Goal: Feedback & Contribution: Contribute content

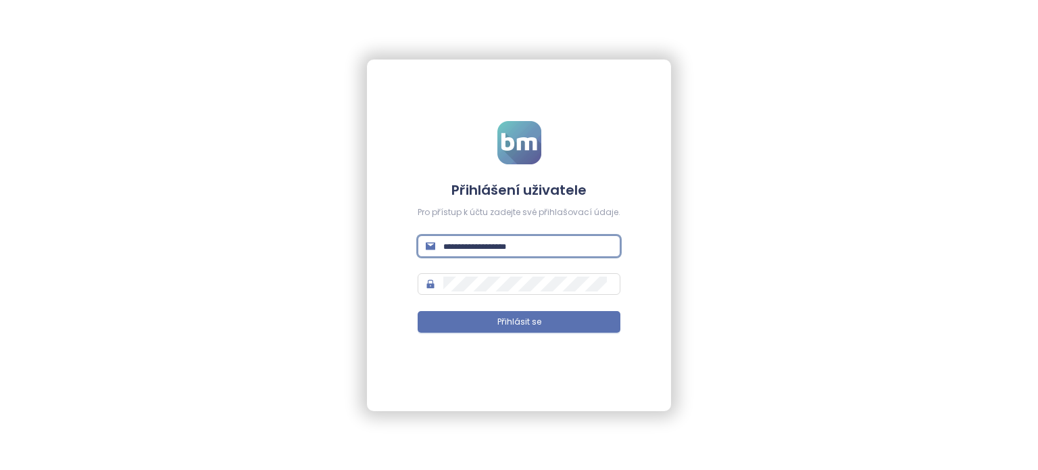
click at [538, 243] on input "text" at bounding box center [528, 246] width 169 height 15
paste input "**********"
type input "**********"
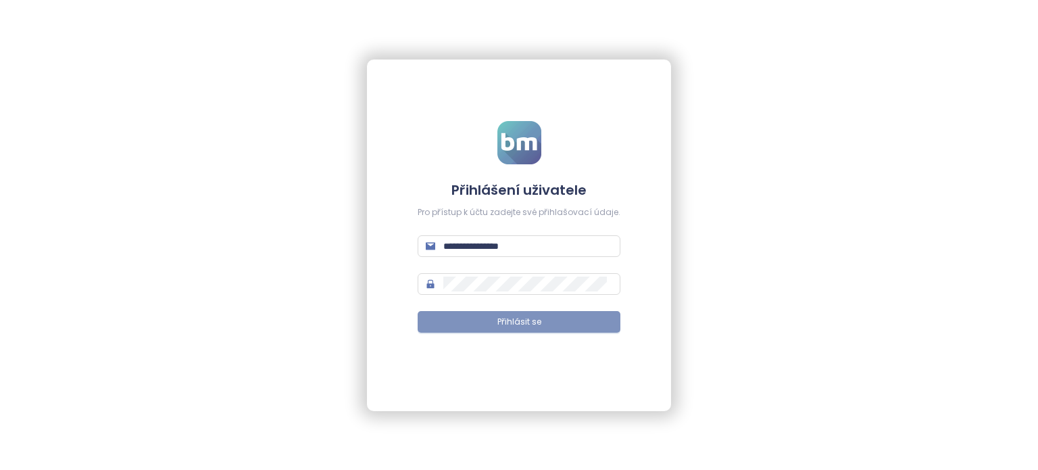
click at [529, 329] on button "Přihlásit se" at bounding box center [519, 322] width 203 height 22
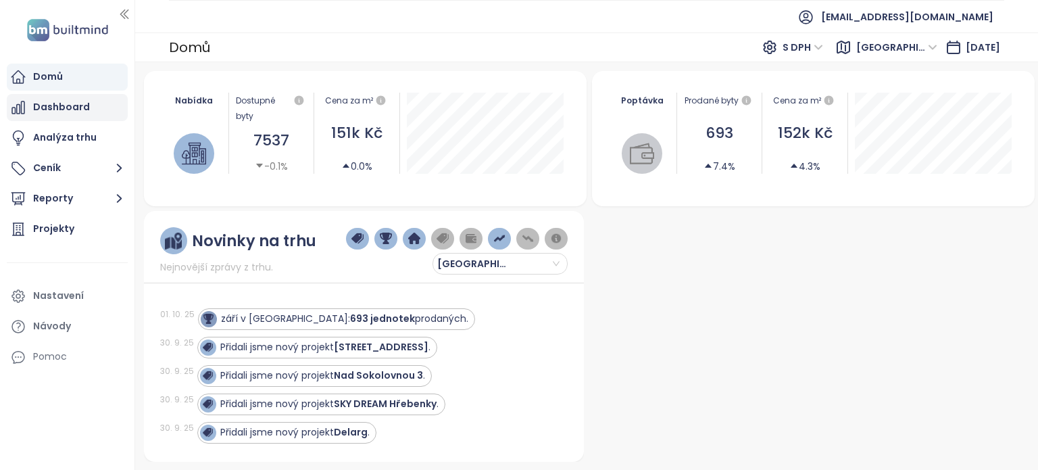
click at [97, 102] on div "Dashboard" at bounding box center [67, 107] width 121 height 27
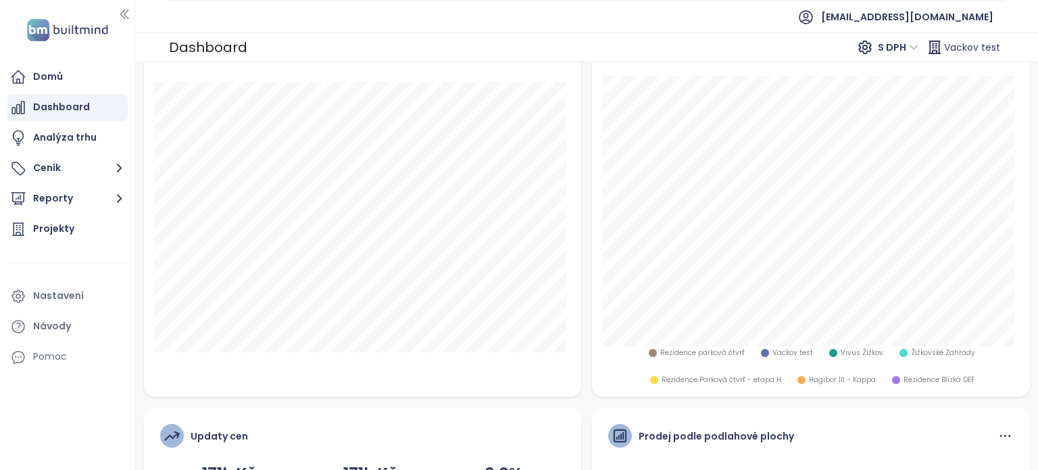
scroll to position [270, 0]
click at [73, 68] on div "Domů" at bounding box center [67, 77] width 121 height 27
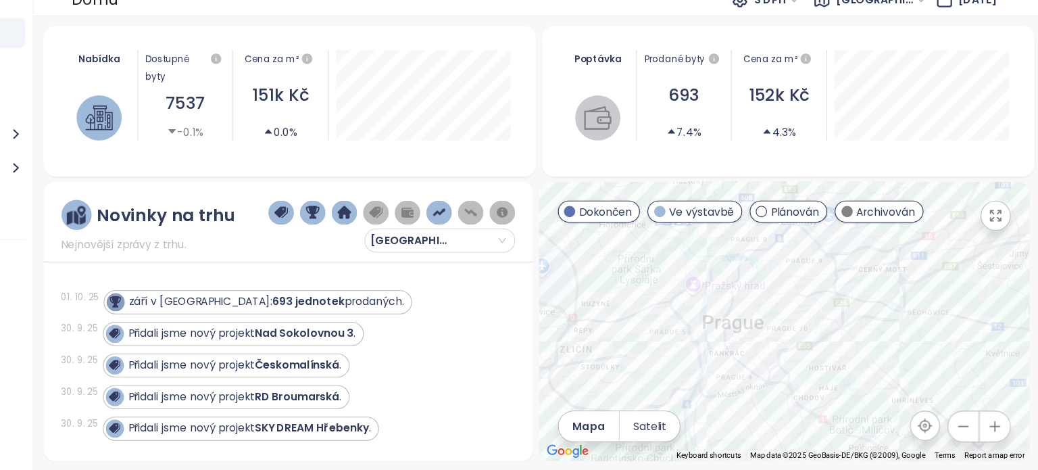
click at [999, 433] on icon "button" at bounding box center [999, 430] width 9 height 9
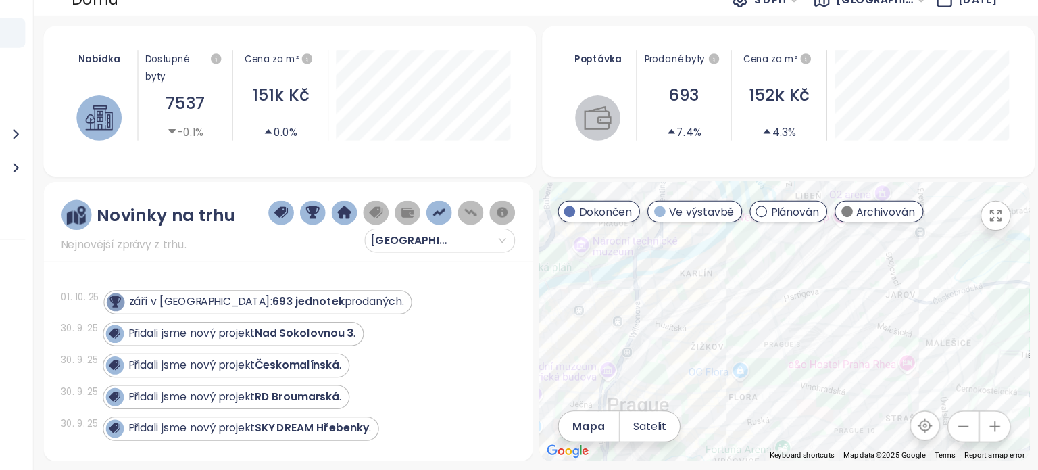
drag, startPoint x: 863, startPoint y: 325, endPoint x: 922, endPoint y: 398, distance: 94.7
click at [922, 398] on div at bounding box center [810, 336] width 441 height 251
click at [1000, 433] on icon "button" at bounding box center [1000, 431] width 14 height 14
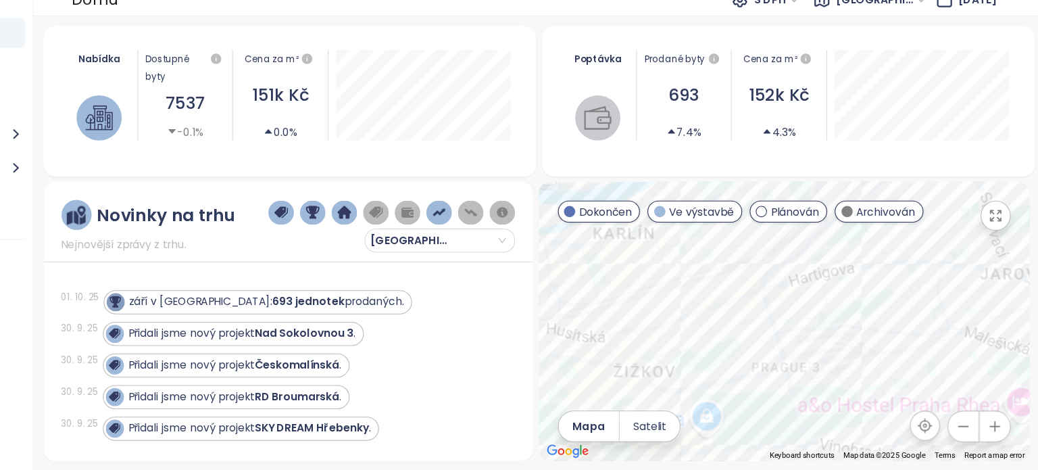
click at [1000, 433] on icon "button" at bounding box center [1000, 431] width 14 height 14
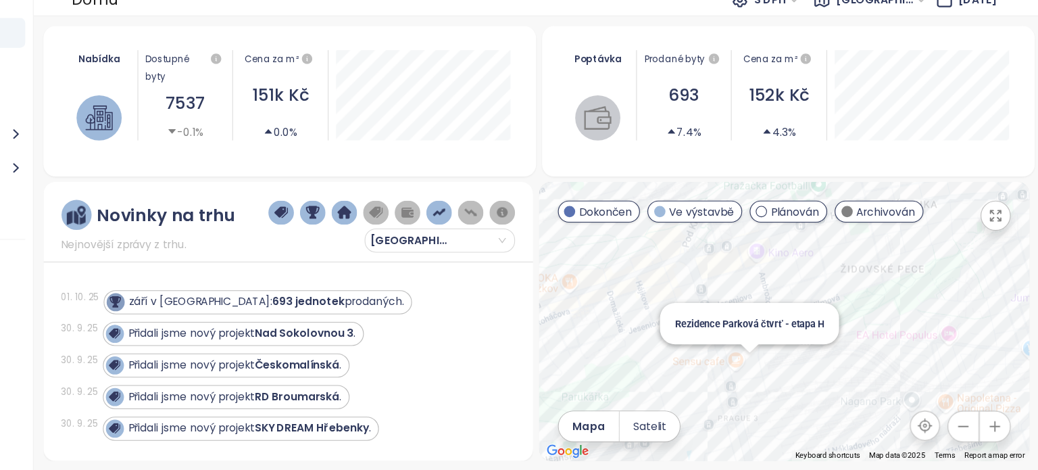
click at [775, 379] on div "Rezidence Parková čtvrť - etapa H" at bounding box center [810, 336] width 441 height 251
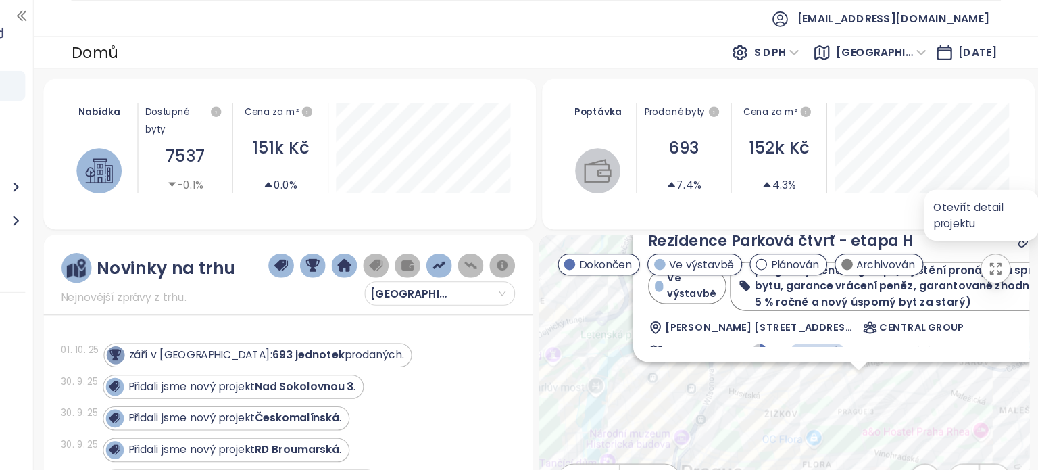
click at [1037, 220] on icon at bounding box center [1044, 217] width 14 height 14
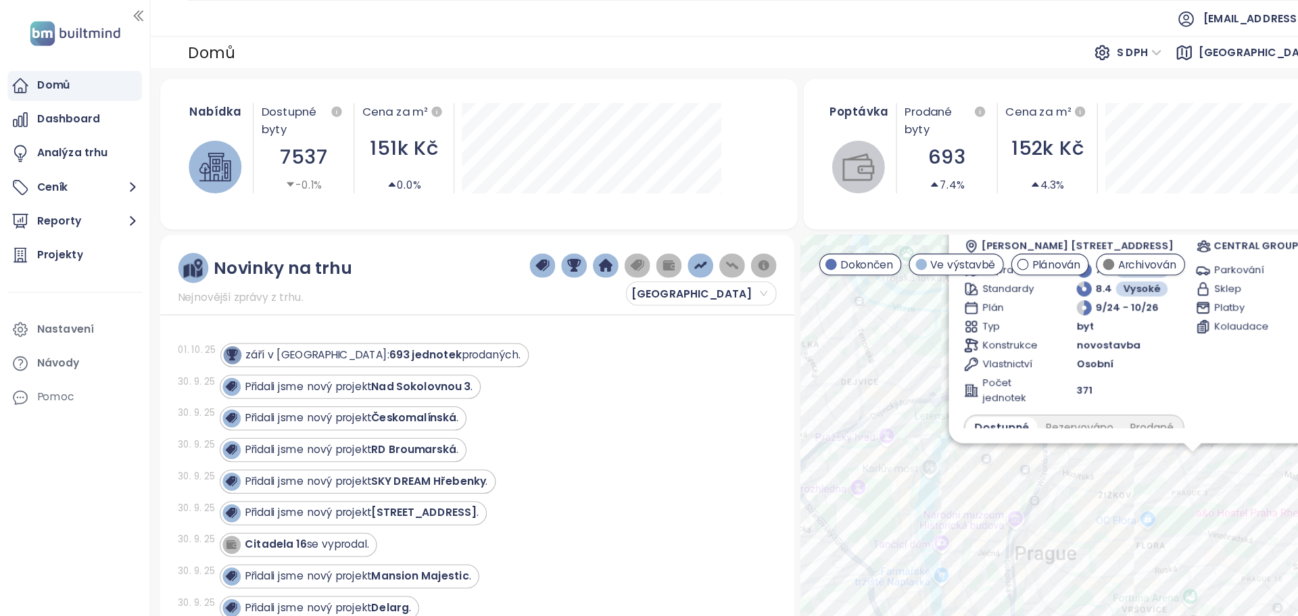
click at [624, 329] on div "01. 10. 25 září v číslech: 693 jednotek prodaných." at bounding box center [421, 319] width 522 height 28
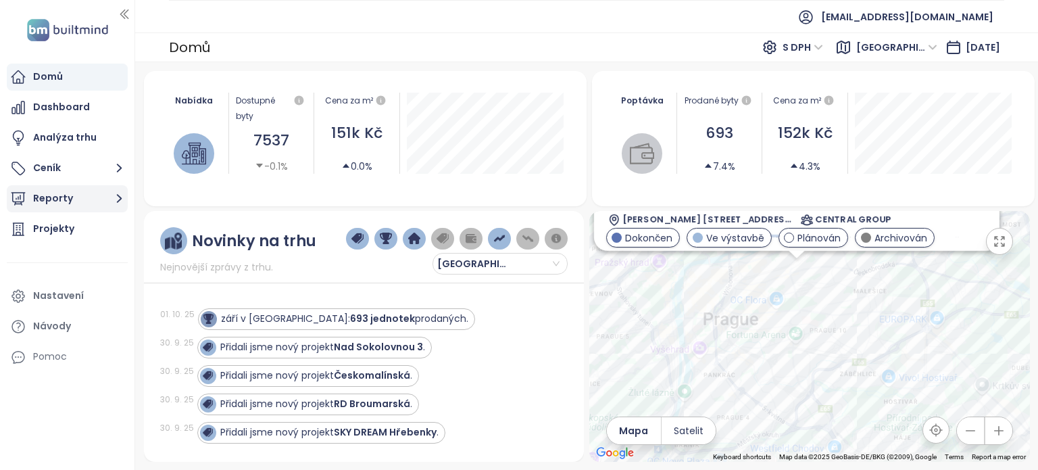
click at [95, 206] on button "Reporty" at bounding box center [67, 198] width 121 height 27
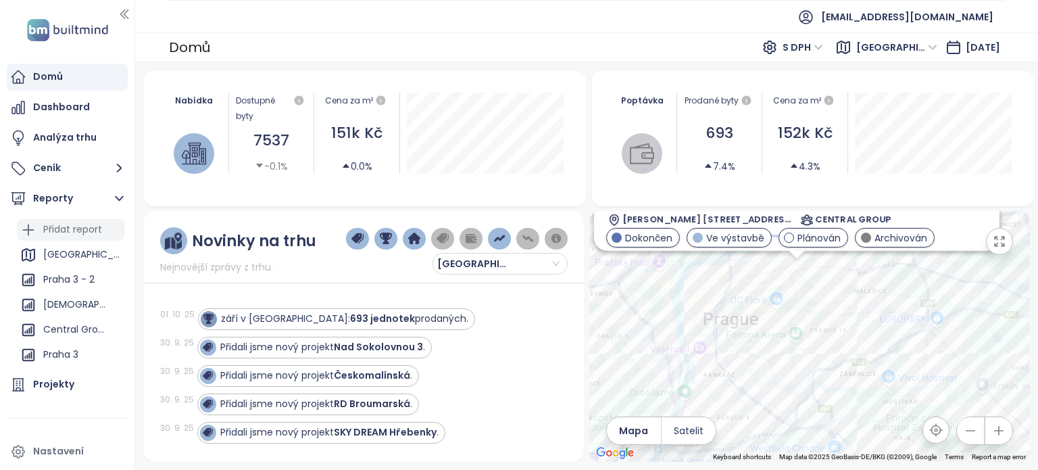
click at [94, 233] on div "Přidat report" at bounding box center [72, 229] width 59 height 17
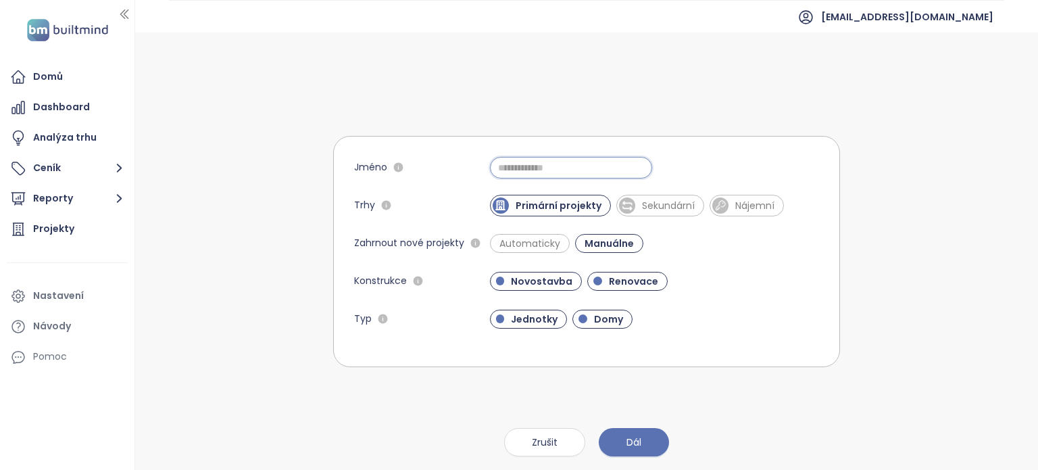
click at [539, 161] on input "Jméno" at bounding box center [571, 168] width 162 height 22
type input "**********"
click at [646, 441] on button "Dál" at bounding box center [634, 442] width 70 height 28
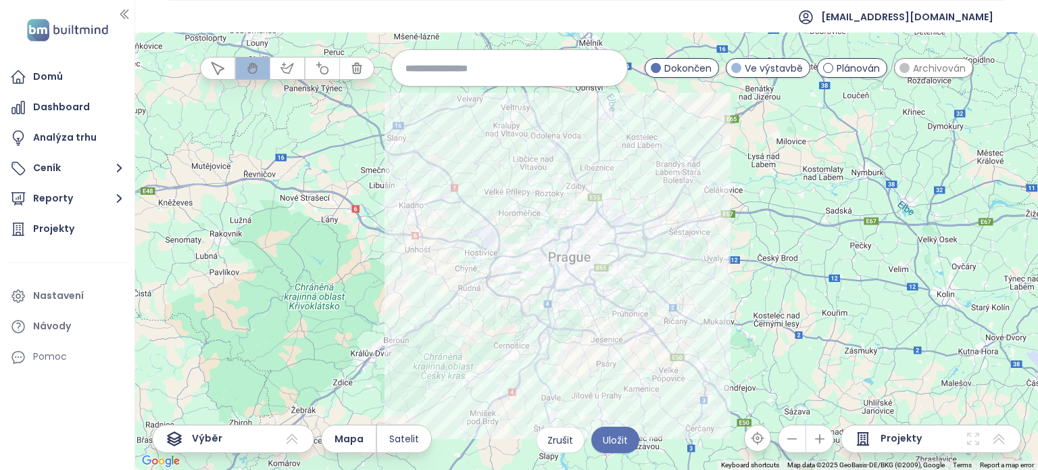
click at [464, 62] on input at bounding box center [510, 67] width 208 height 29
type input "*"
type input "******"
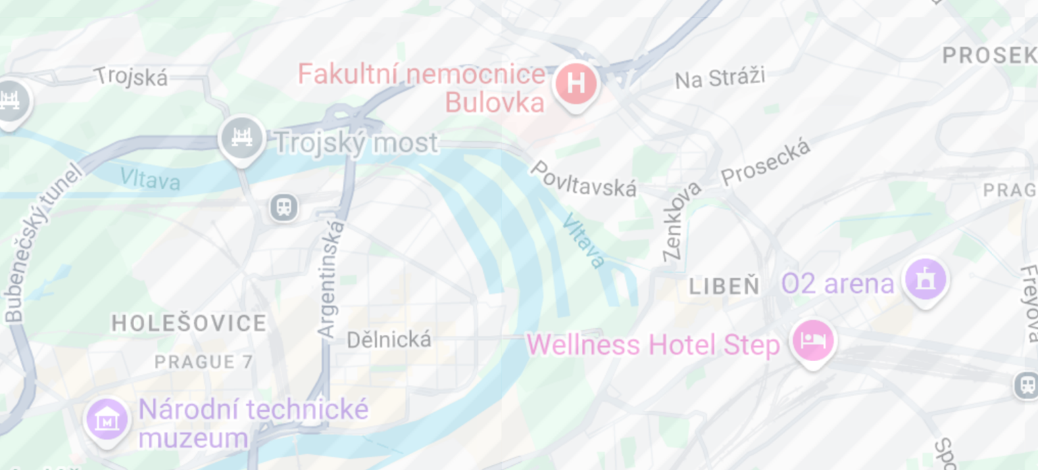
click at [604, 209] on div at bounding box center [586, 250] width 903 height 437
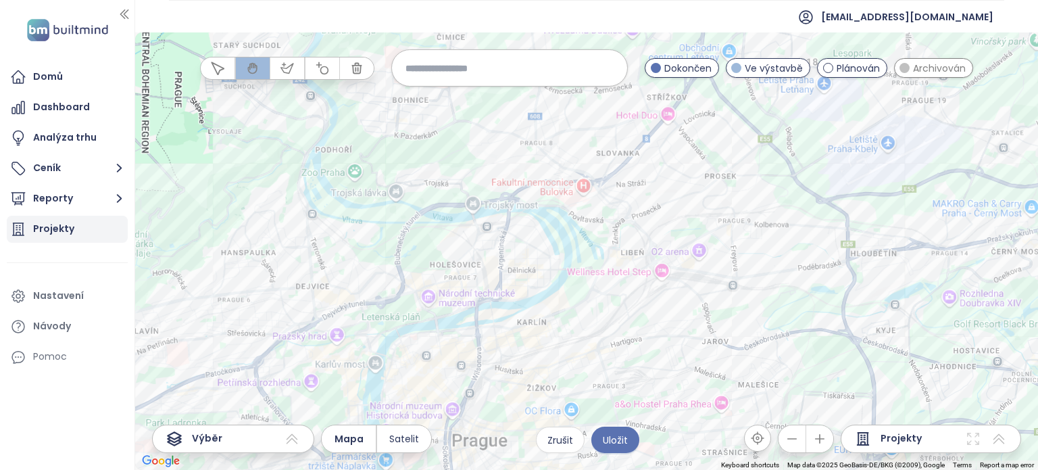
click at [63, 237] on div "Projekty" at bounding box center [53, 228] width 41 height 17
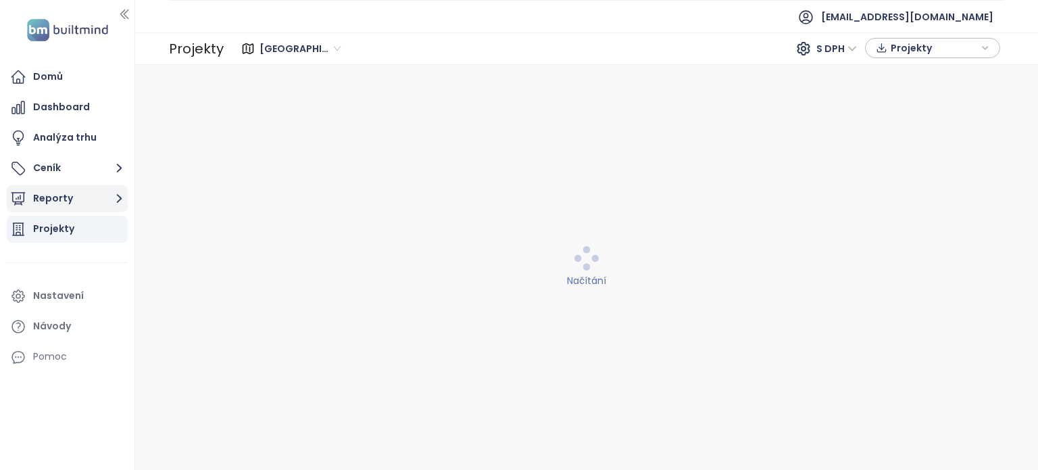
click at [99, 194] on button "Reporty" at bounding box center [67, 198] width 121 height 27
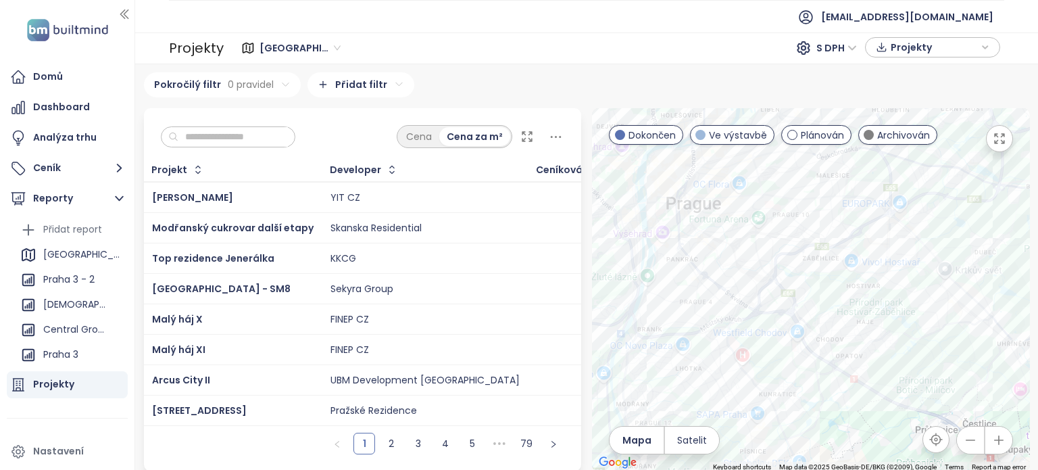
drag, startPoint x: 768, startPoint y: 276, endPoint x: 750, endPoint y: 351, distance: 77.2
click at [750, 351] on div at bounding box center [811, 289] width 438 height 363
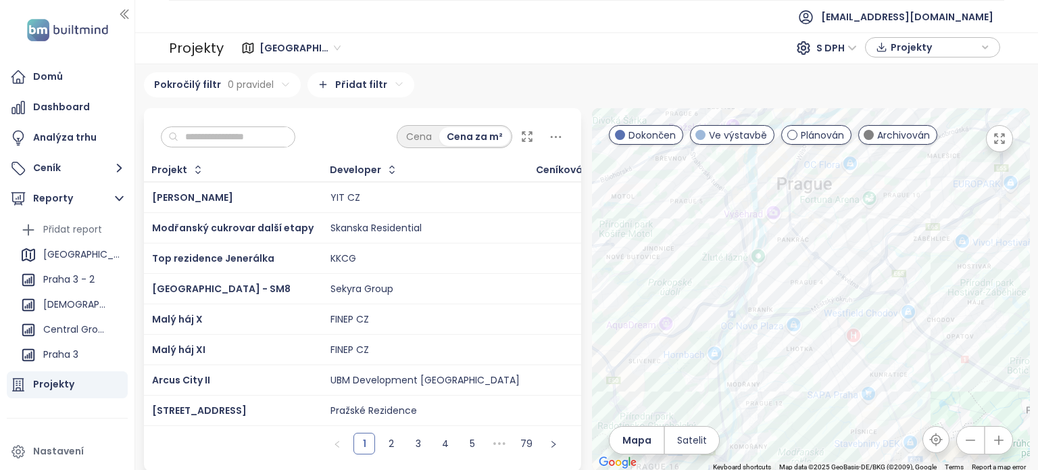
drag, startPoint x: 773, startPoint y: 218, endPoint x: 878, endPoint y: 199, distance: 107.0
click at [878, 199] on div at bounding box center [811, 289] width 438 height 363
drag, startPoint x: 580, startPoint y: 7, endPoint x: 55, endPoint y: 37, distance: 526.2
click at [55, 37] on img at bounding box center [67, 30] width 89 height 28
click at [34, 80] on div "Domů" at bounding box center [48, 76] width 30 height 17
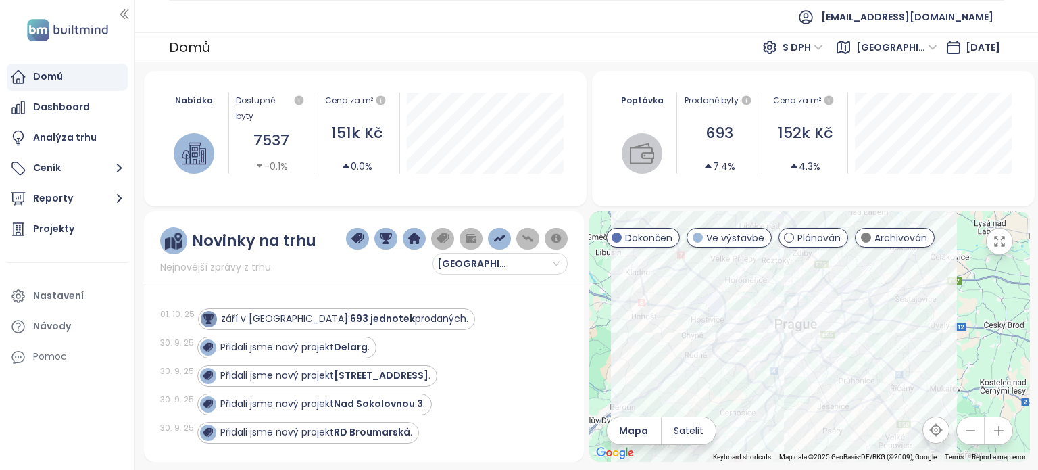
click at [811, 240] on span "Plánován" at bounding box center [819, 238] width 43 height 15
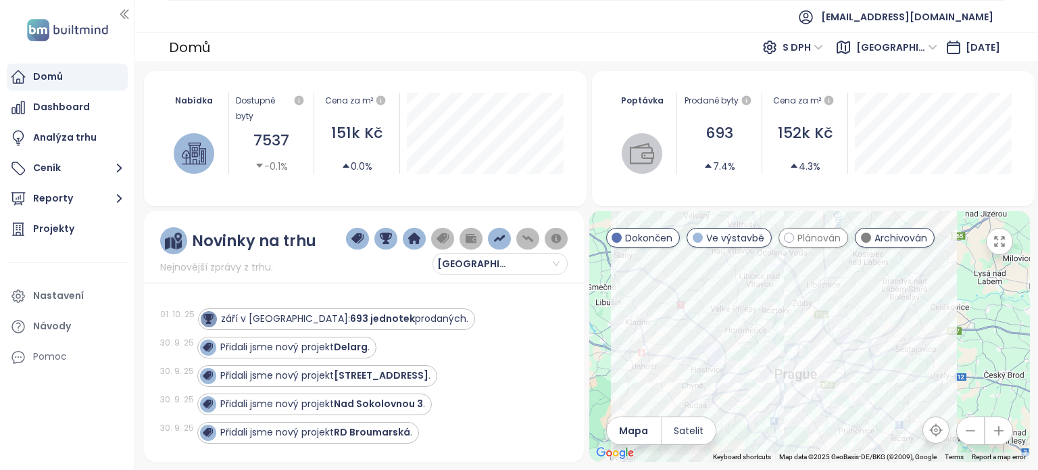
click at [806, 237] on span "Plánován" at bounding box center [819, 238] width 43 height 15
click at [740, 237] on span "Ve výstavbě" at bounding box center [736, 238] width 58 height 15
click at [654, 237] on span "Dokončen" at bounding box center [648, 238] width 47 height 15
click at [901, 243] on span "Archivován" at bounding box center [901, 238] width 53 height 15
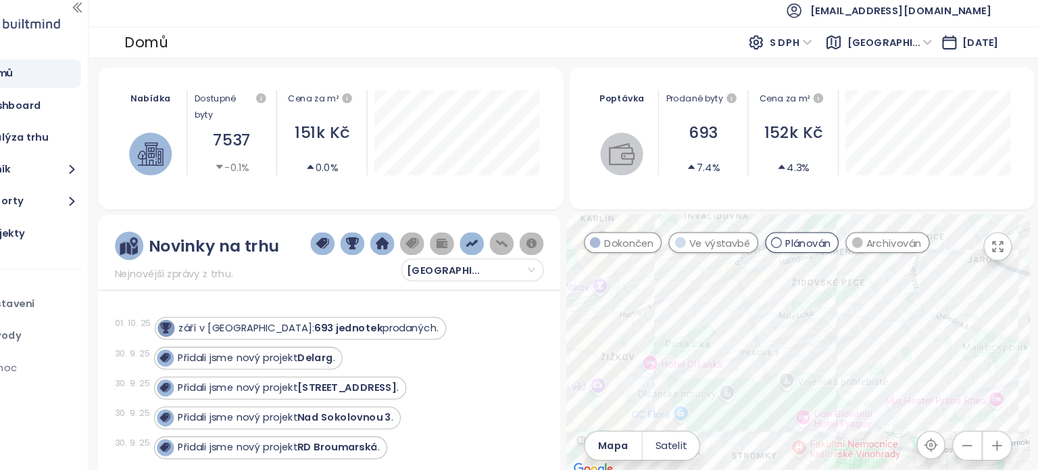
drag, startPoint x: 780, startPoint y: 385, endPoint x: 852, endPoint y: 333, distance: 89.5
click at [852, 333] on div at bounding box center [810, 336] width 441 height 251
click at [770, 336] on div "Centrum Nového Žižkova" at bounding box center [810, 336] width 441 height 251
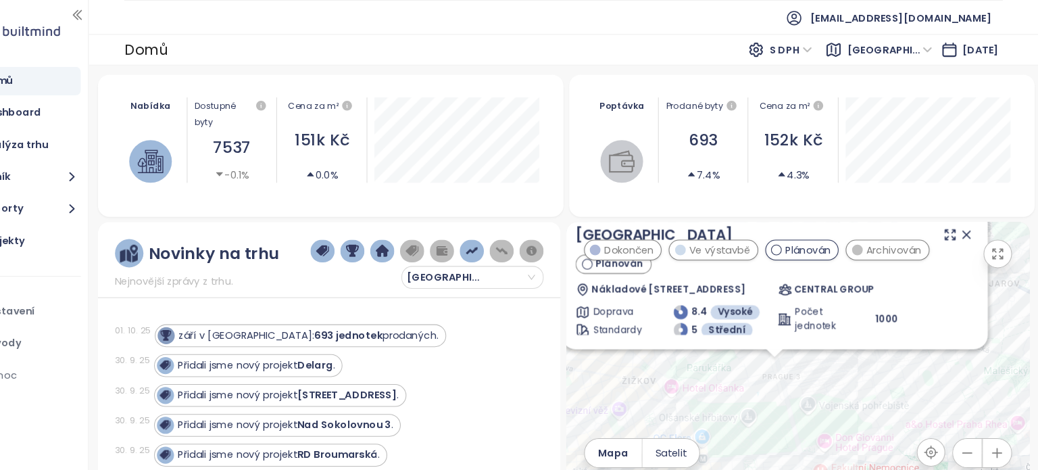
drag, startPoint x: 843, startPoint y: 316, endPoint x: 811, endPoint y: 360, distance: 54.2
click at [811, 360] on div "Centrum Nového Žižkova Plánován Nákladové nádraží Žižkov, 130 00 Praha-Praha 3,…" at bounding box center [810, 336] width 441 height 251
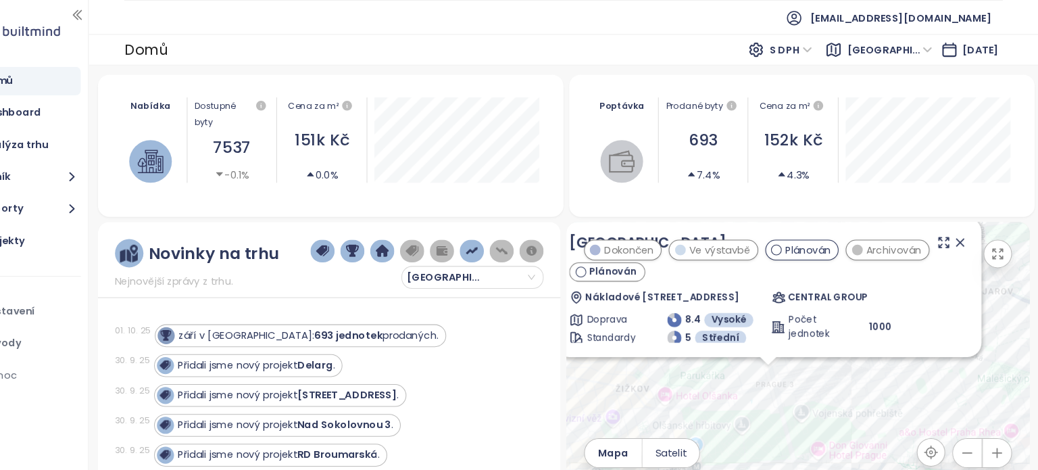
click at [725, 26] on ul "[EMAIL_ADDRESS][DOMAIN_NAME]" at bounding box center [587, 16] width 836 height 33
click at [702, 18] on ul "[EMAIL_ADDRESS][DOMAIN_NAME]" at bounding box center [587, 16] width 836 height 33
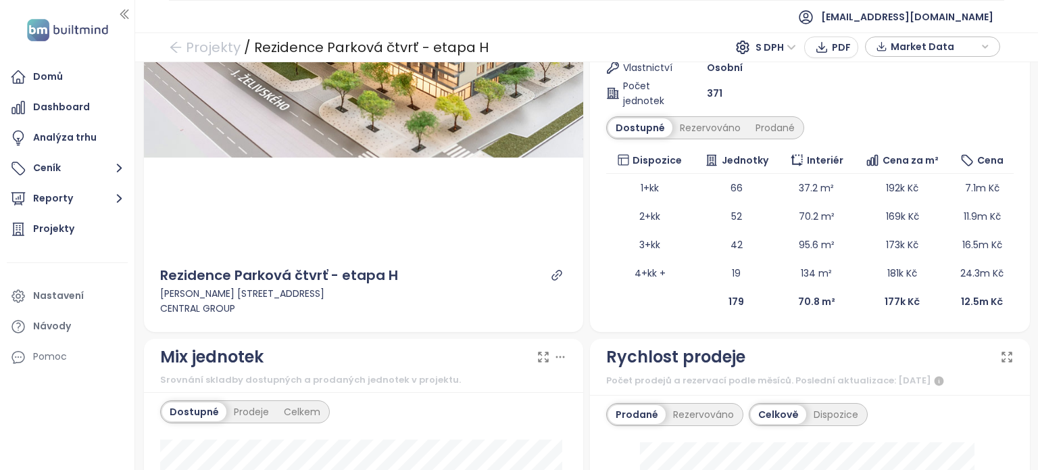
scroll to position [253, 0]
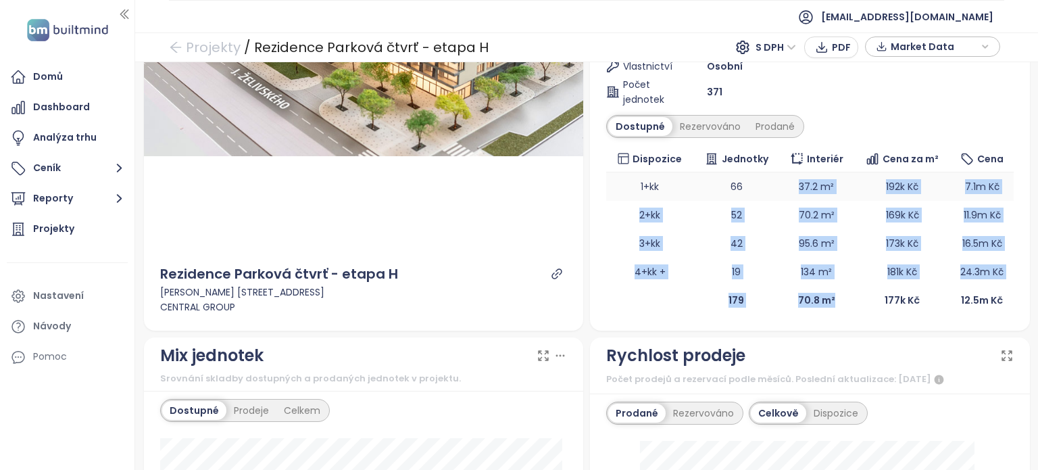
drag, startPoint x: 867, startPoint y: 292, endPoint x: 785, endPoint y: 187, distance: 133.5
click at [785, 187] on table "Dispozice Jednotky Interiér Cena za m² Cena 1+kk 66 37.2 m² 192k Kč 7.1m Kč 2+k…" at bounding box center [810, 230] width 408 height 168
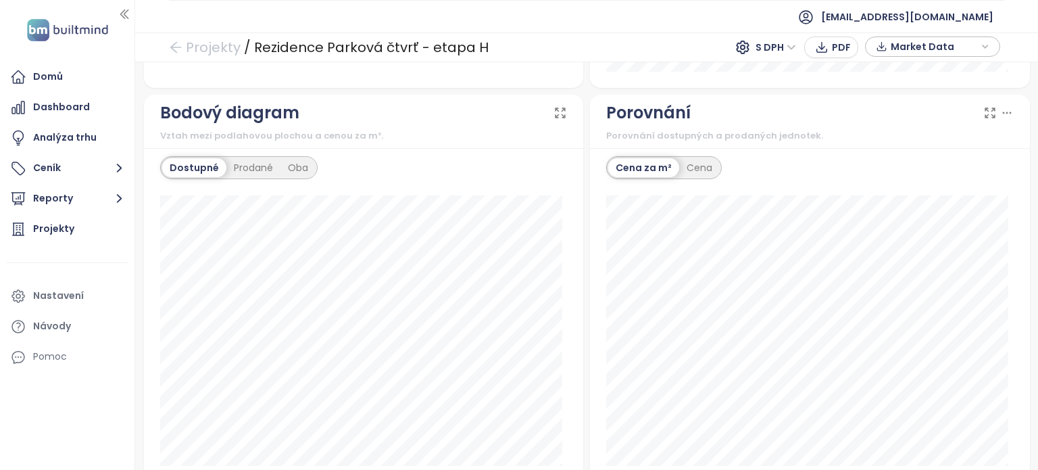
scroll to position [1341, 0]
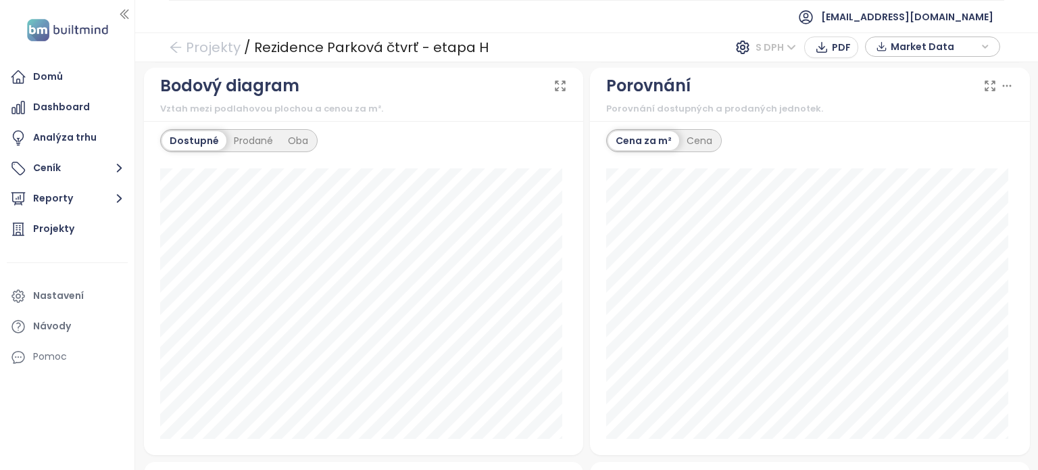
click at [781, 45] on span "S DPH" at bounding box center [776, 47] width 41 height 20
click at [775, 90] on div "Bez DPH" at bounding box center [783, 96] width 37 height 15
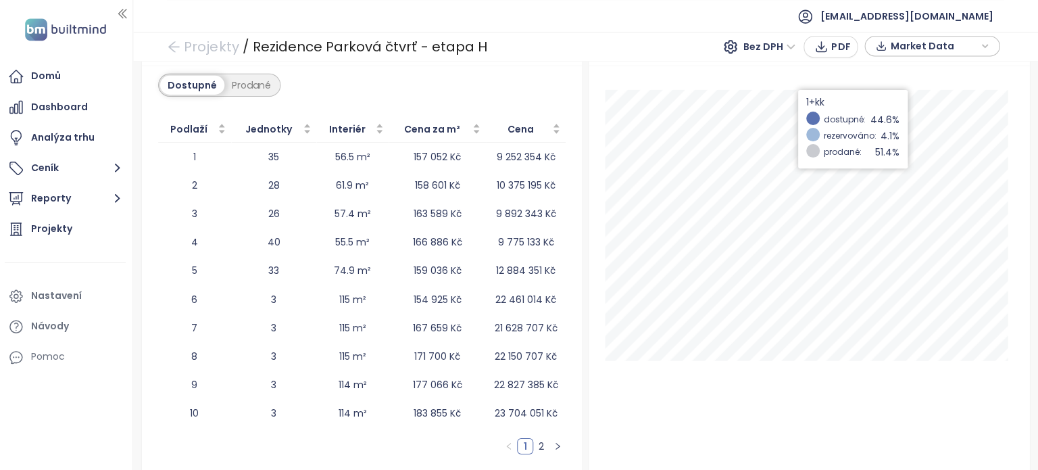
scroll to position [0, 0]
click at [830, 54] on button "PDF" at bounding box center [832, 48] width 54 height 22
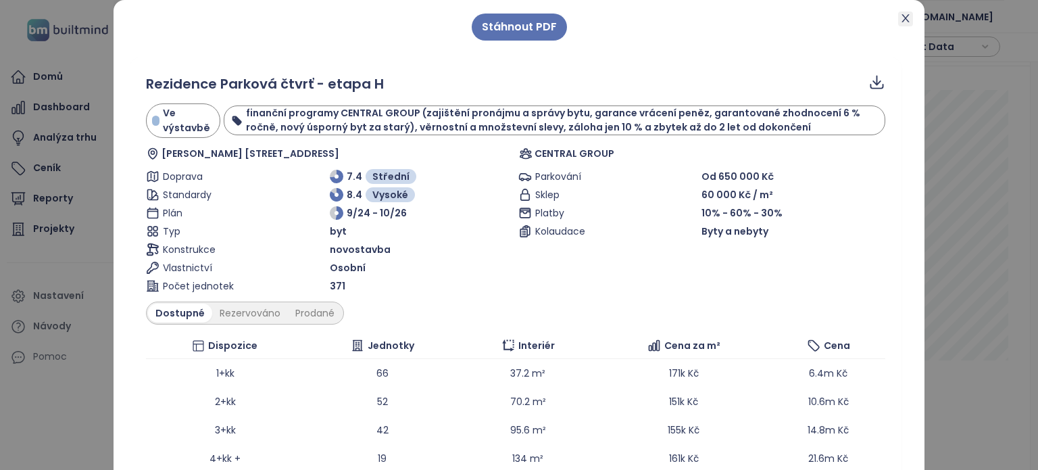
click at [903, 19] on icon "close" at bounding box center [906, 18] width 11 height 11
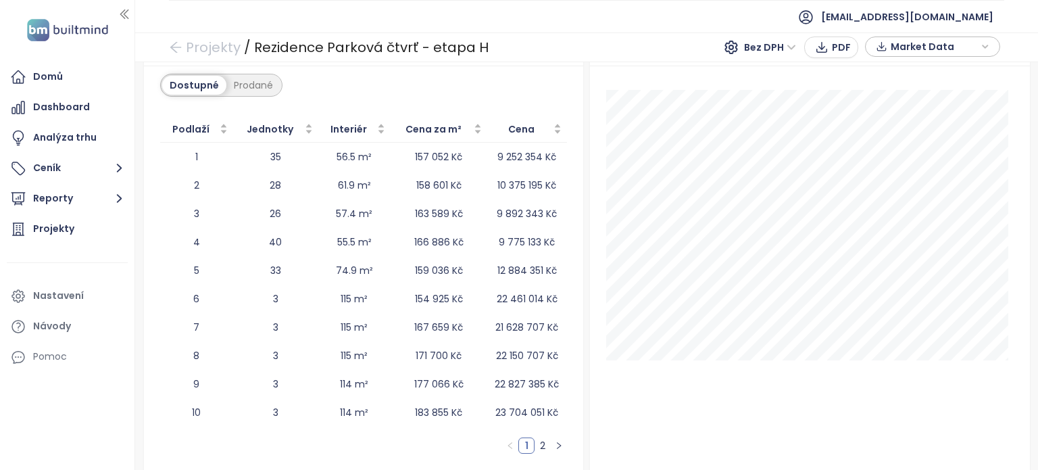
click at [947, 58] on div "Bez DPH PDF Market Data" at bounding box center [861, 47] width 285 height 24
click at [967, 37] on span "Market Data" at bounding box center [934, 47] width 87 height 20
click at [37, 197] on button "Reporty" at bounding box center [67, 198] width 121 height 27
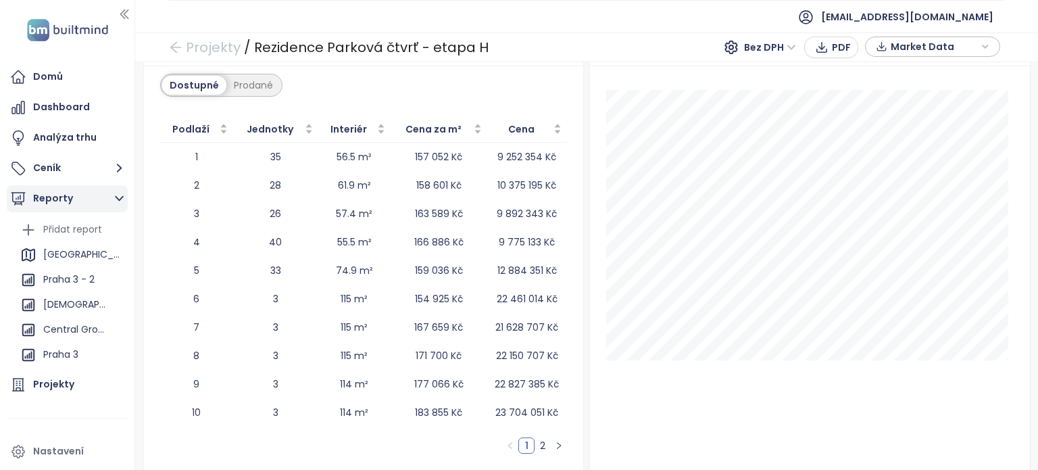
click at [43, 201] on button "Reporty" at bounding box center [67, 198] width 121 height 27
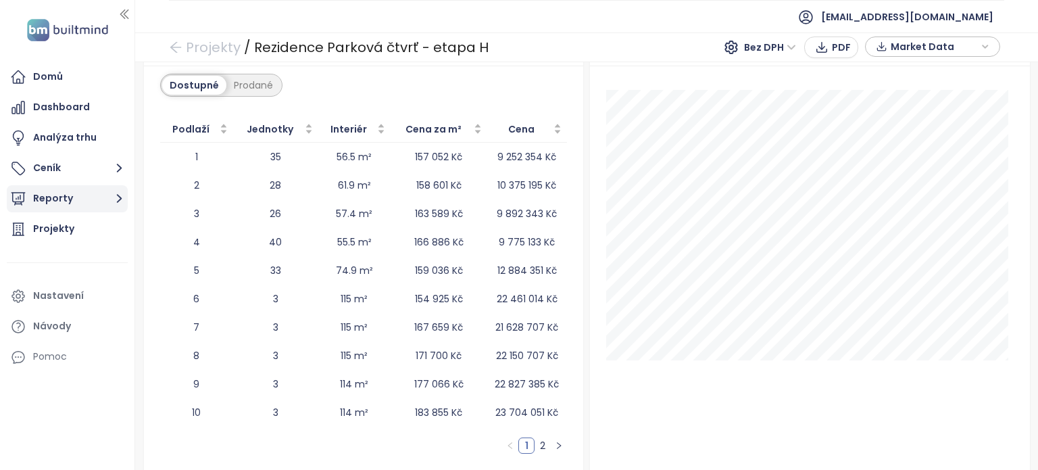
click at [43, 201] on button "Reporty" at bounding box center [67, 198] width 121 height 27
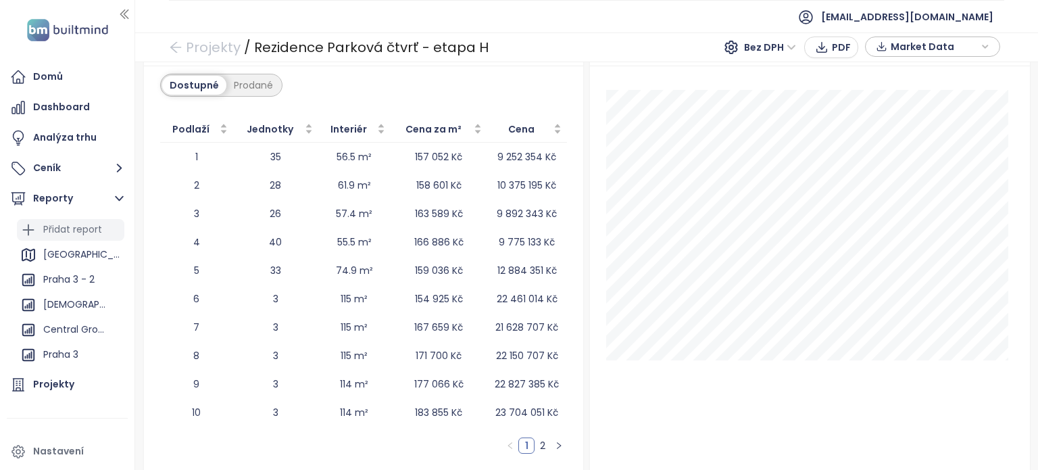
click at [52, 230] on div "Přidat report" at bounding box center [72, 229] width 59 height 17
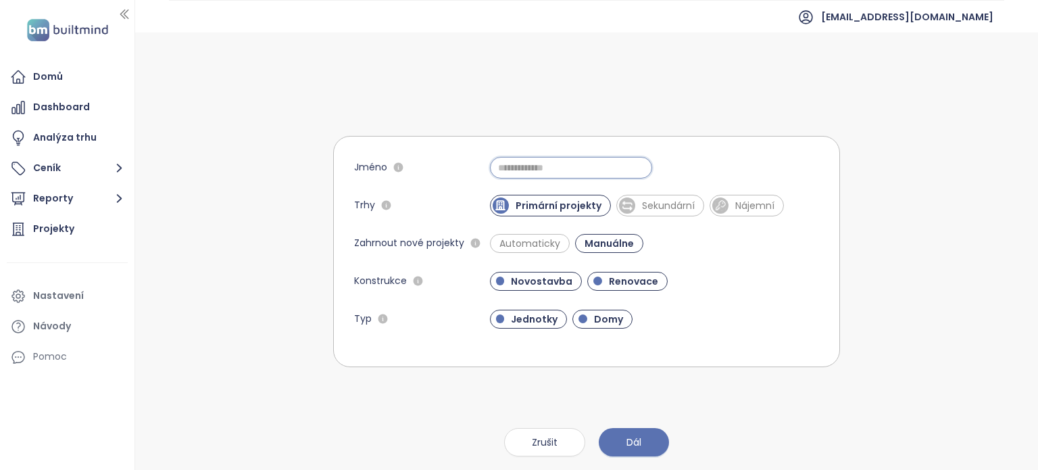
click at [538, 171] on input "Jméno" at bounding box center [571, 168] width 162 height 22
type input "**********"
click at [631, 447] on span "Dál" at bounding box center [634, 442] width 15 height 15
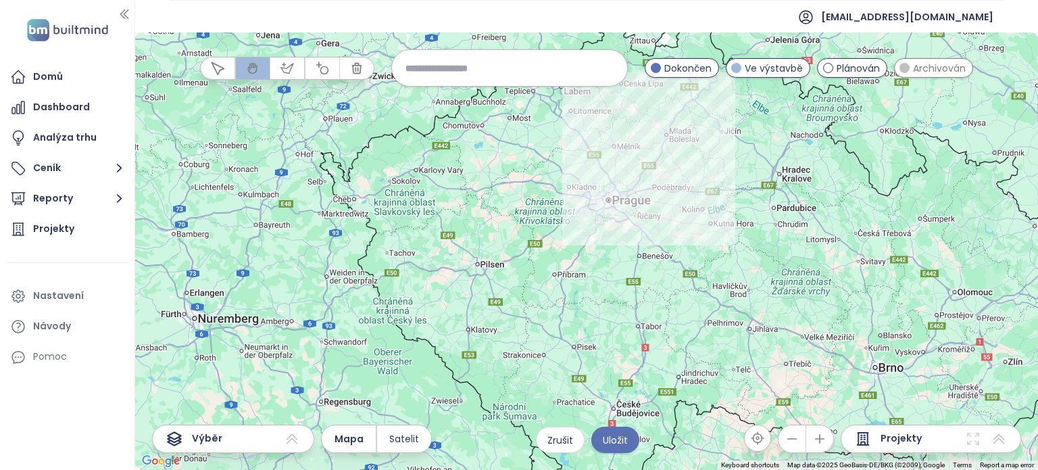
click at [458, 63] on input at bounding box center [510, 67] width 208 height 29
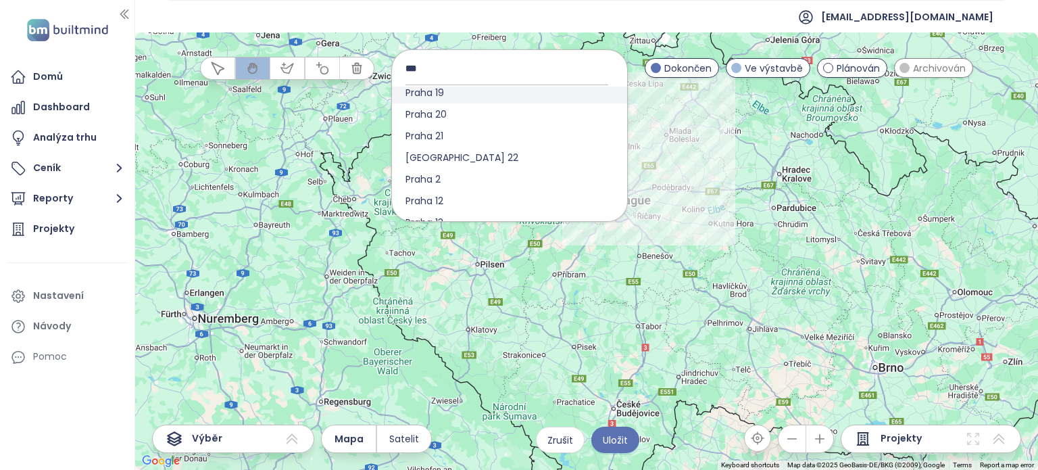
scroll to position [118, 0]
type input "***"
click at [447, 178] on span "Praha 2" at bounding box center [423, 178] width 62 height 22
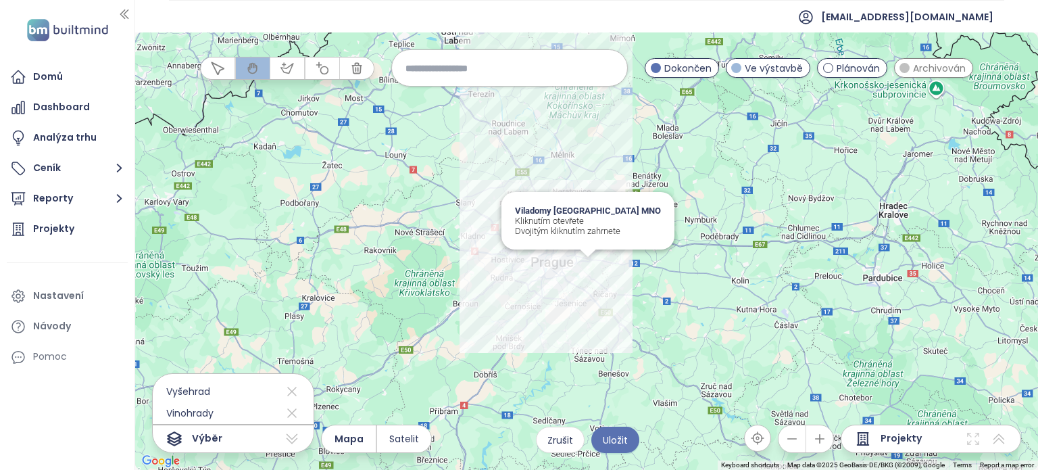
drag, startPoint x: 588, startPoint y: 259, endPoint x: 593, endPoint y: 254, distance: 7.6
click at [593, 254] on div at bounding box center [588, 253] width 17 height 8
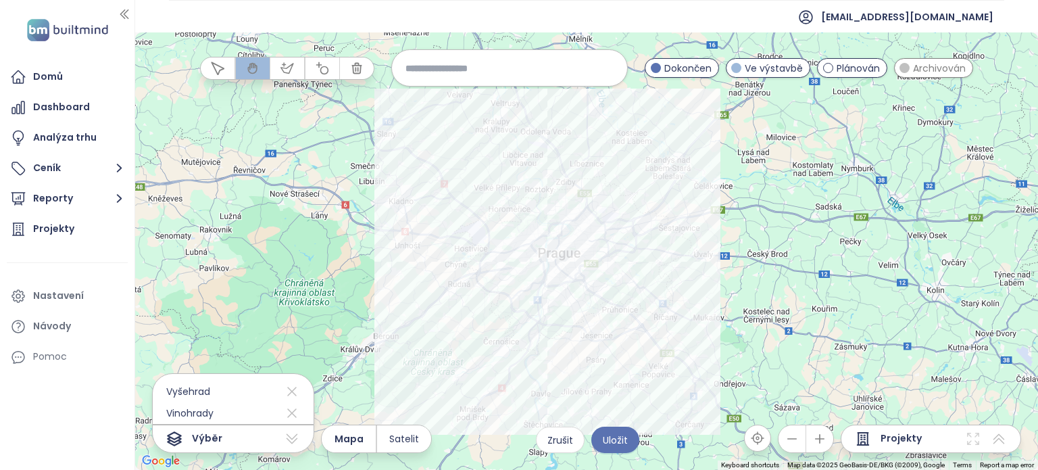
click at [448, 75] on input at bounding box center [510, 67] width 208 height 29
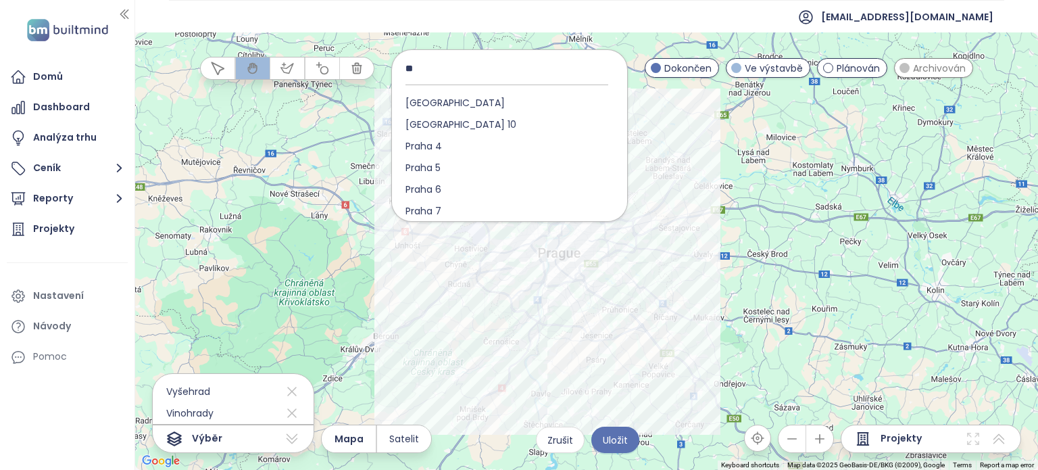
scroll to position [441, 0]
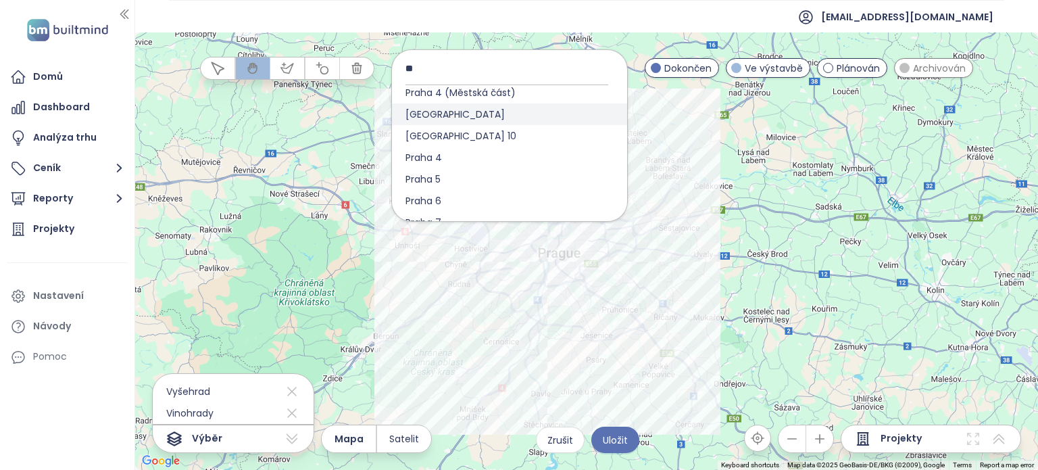
type input "**"
click at [445, 103] on span "[GEOGRAPHIC_DATA]" at bounding box center [455, 114] width 126 height 22
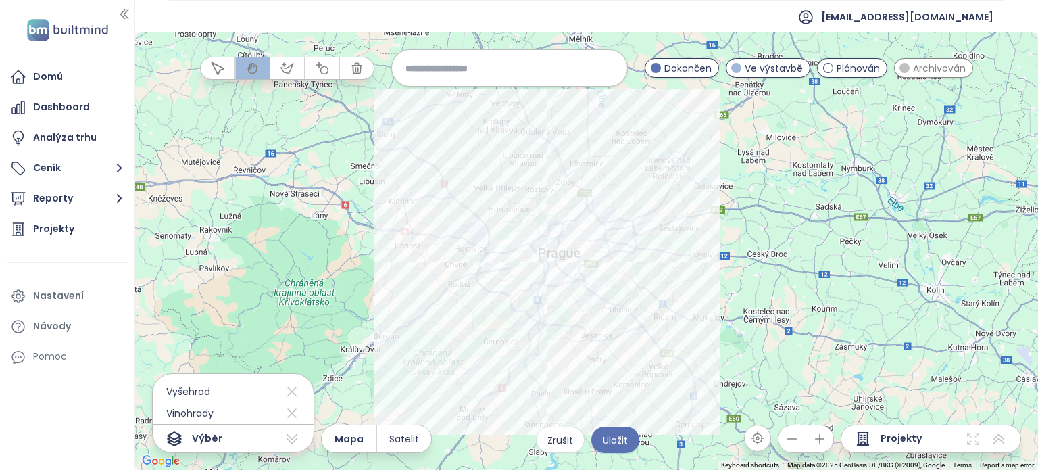
click at [830, 440] on button "button" at bounding box center [820, 438] width 27 height 27
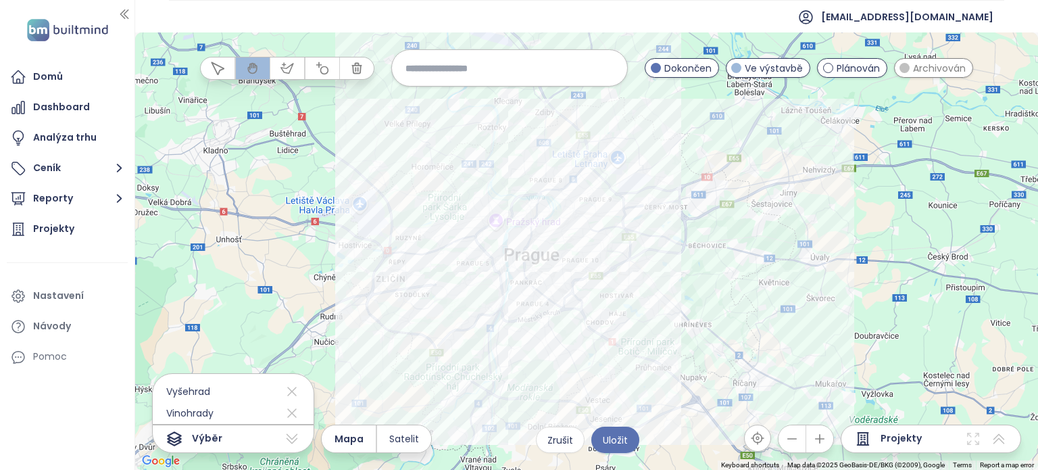
click at [830, 440] on button "button" at bounding box center [820, 438] width 27 height 27
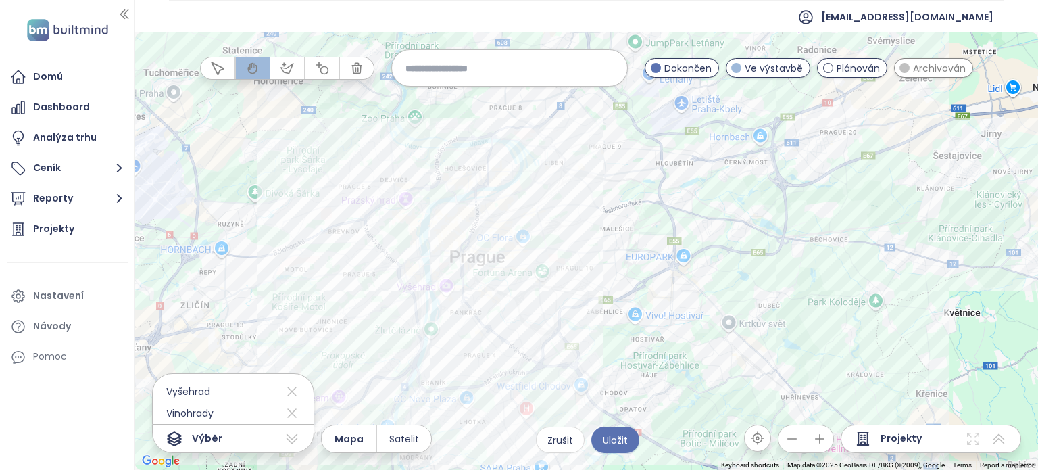
click at [830, 440] on button "button" at bounding box center [820, 438] width 27 height 27
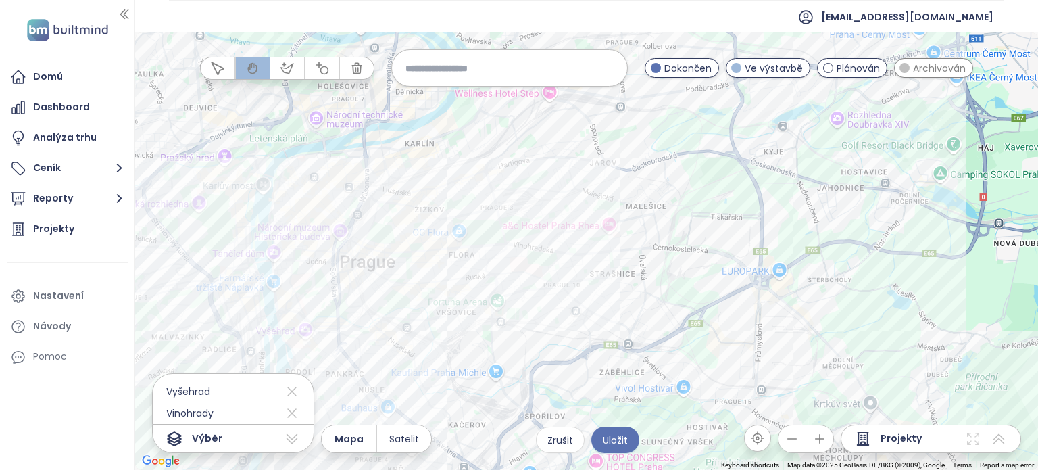
click at [830, 440] on button "button" at bounding box center [820, 438] width 27 height 27
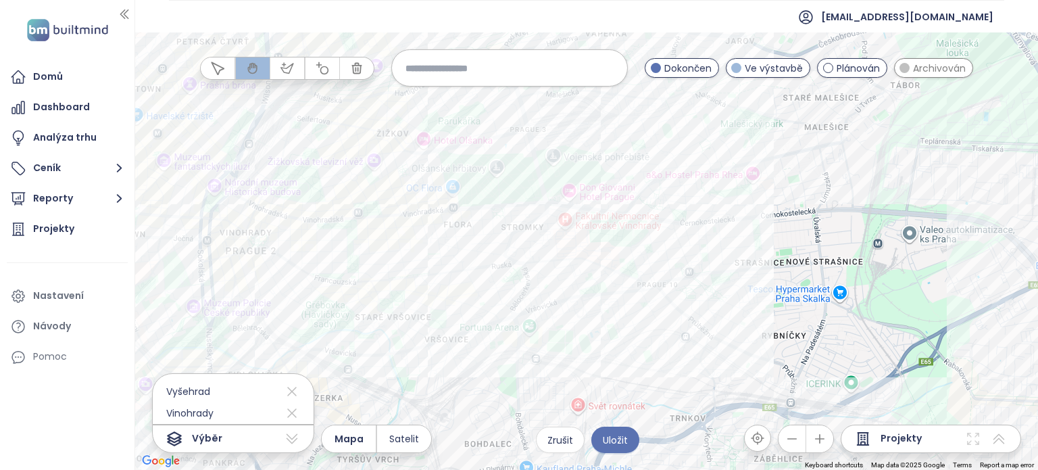
drag, startPoint x: 445, startPoint y: 356, endPoint x: 626, endPoint y: 291, distance: 192.2
click at [626, 291] on div at bounding box center [586, 250] width 903 height 437
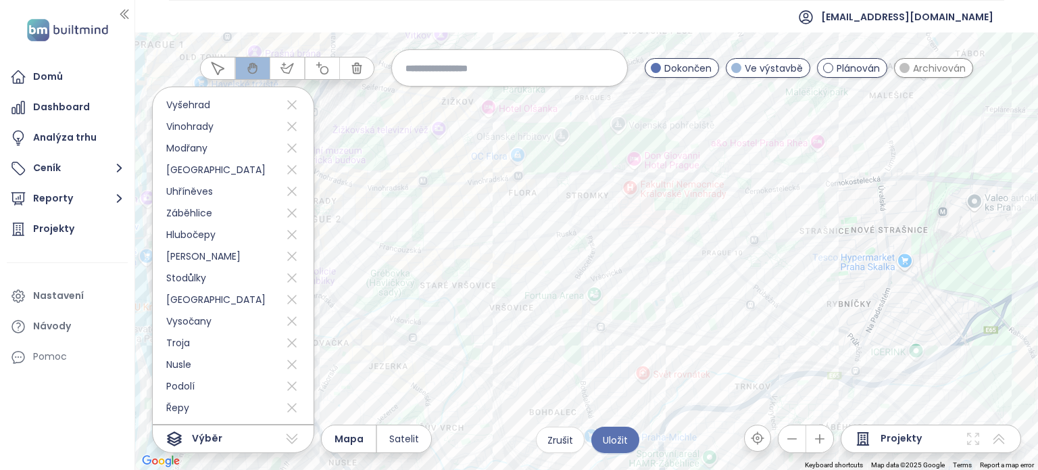
click at [521, 60] on input at bounding box center [510, 67] width 208 height 29
click at [558, 440] on span "Zrušit" at bounding box center [561, 440] width 26 height 15
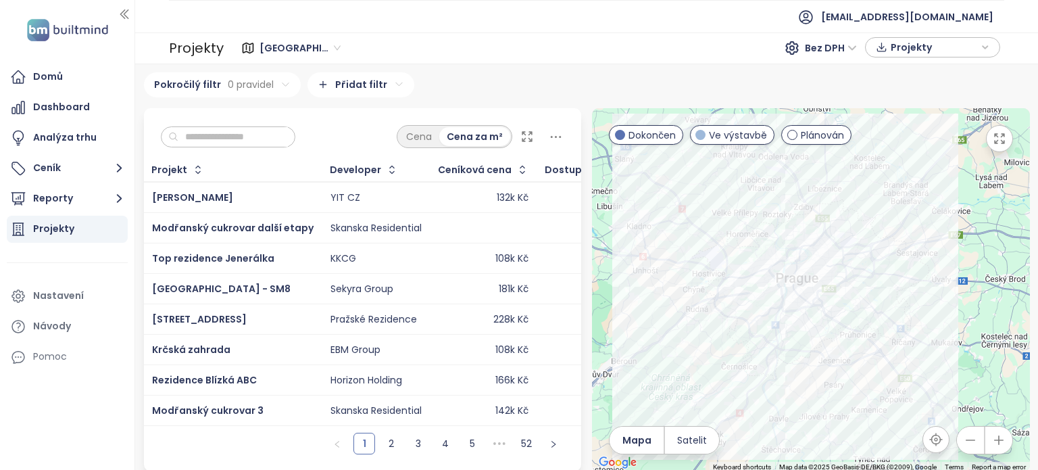
click at [41, 235] on div "Projekty" at bounding box center [53, 228] width 41 height 17
click at [101, 204] on button "Reporty" at bounding box center [67, 198] width 121 height 27
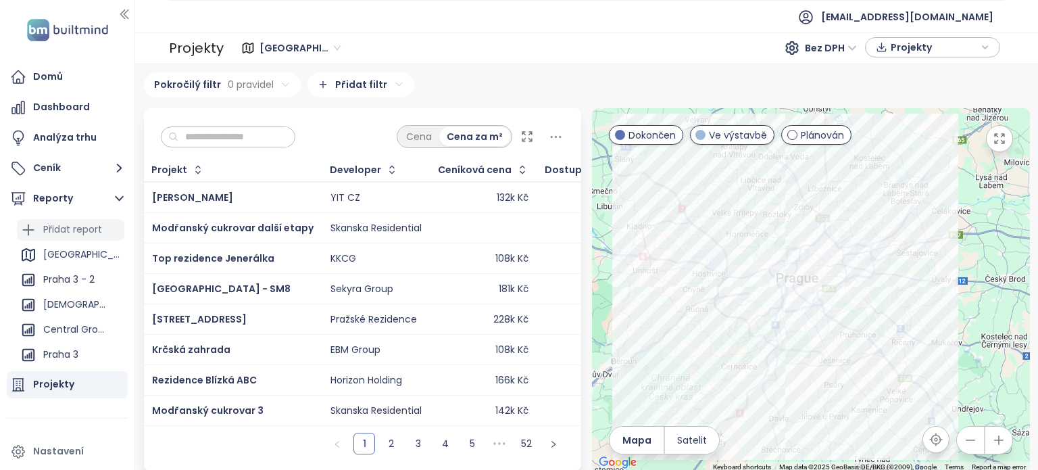
click at [96, 233] on div "Přidat report" at bounding box center [72, 229] width 59 height 17
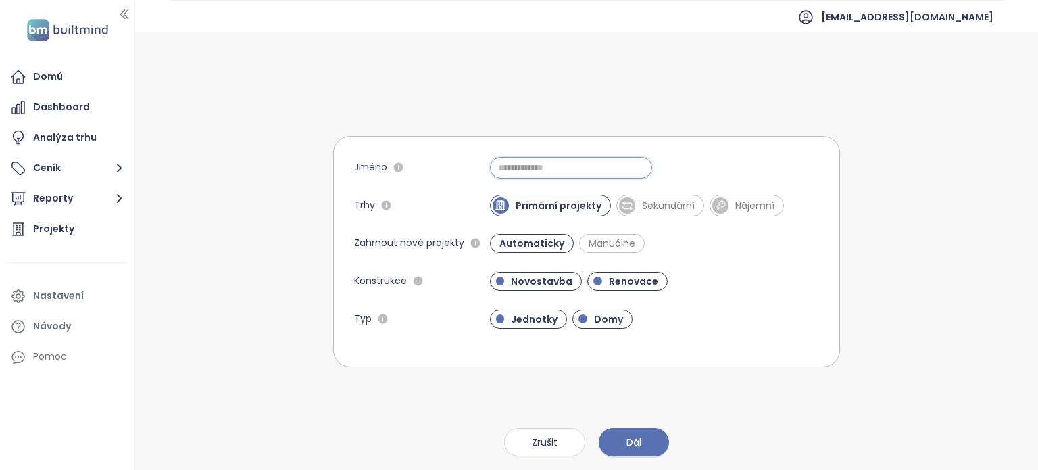
click at [549, 164] on input "Jméno" at bounding box center [571, 168] width 162 height 22
type input "**********"
click at [633, 437] on span "Dál" at bounding box center [634, 442] width 15 height 15
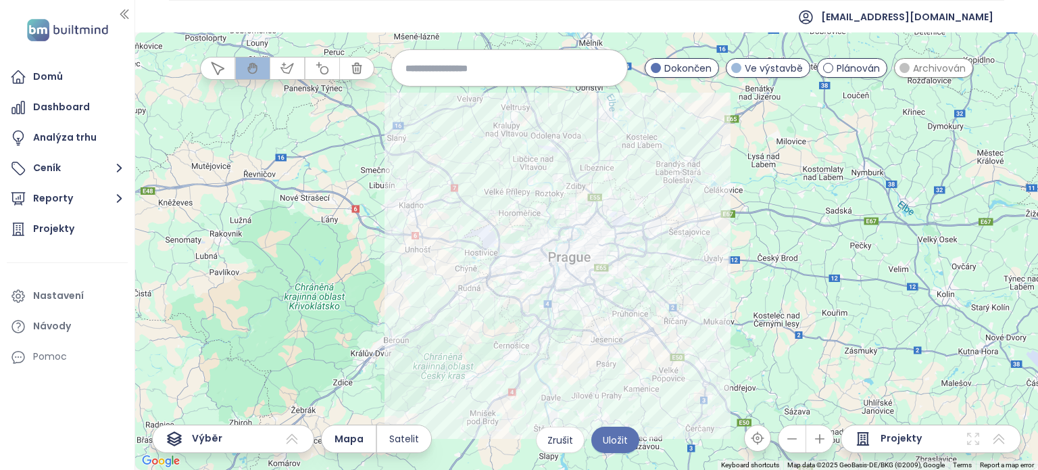
click at [504, 63] on input at bounding box center [510, 67] width 208 height 29
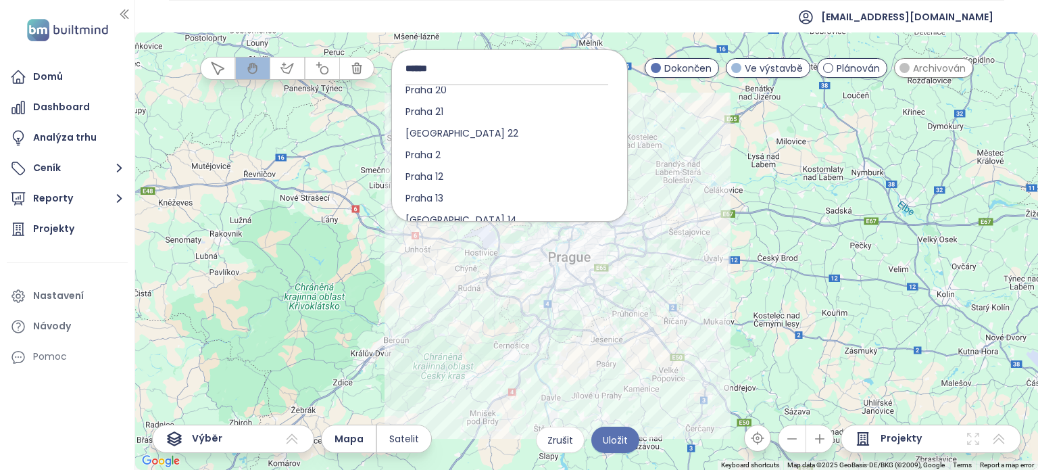
scroll to position [144, 0]
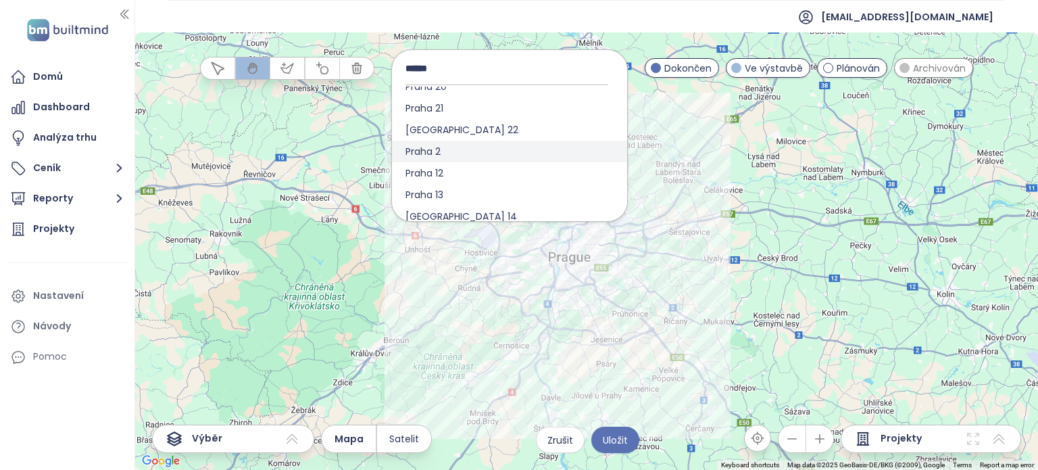
type input "*****"
click at [460, 156] on div "Praha 2" at bounding box center [509, 152] width 235 height 22
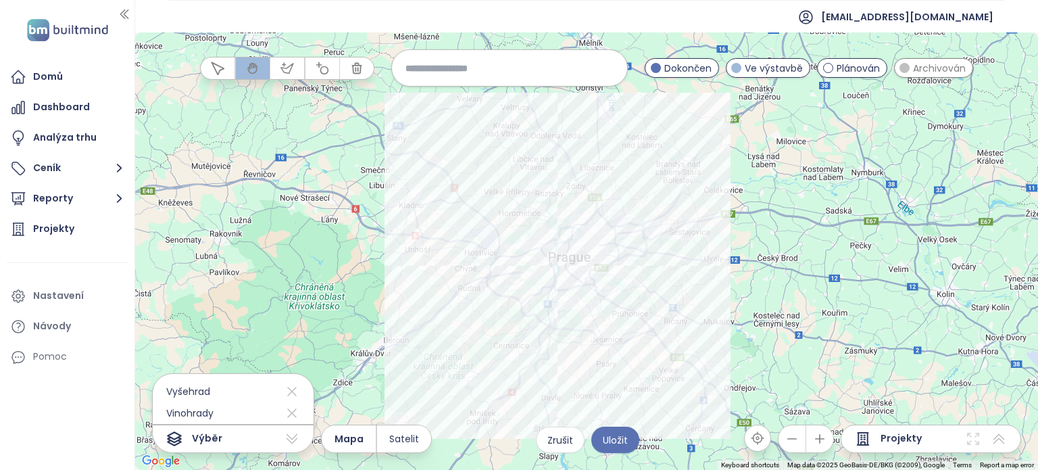
click at [830, 442] on button "button" at bounding box center [820, 438] width 27 height 27
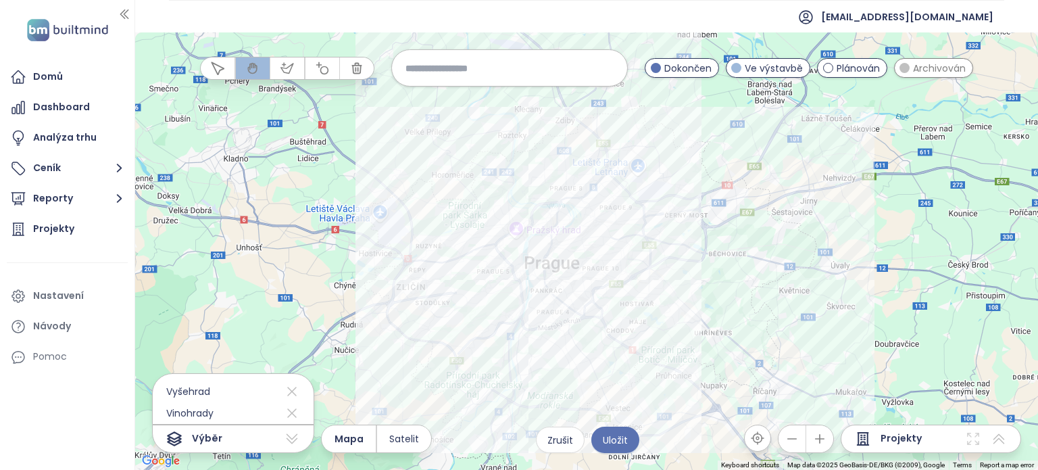
click at [830, 442] on button "button" at bounding box center [820, 438] width 27 height 27
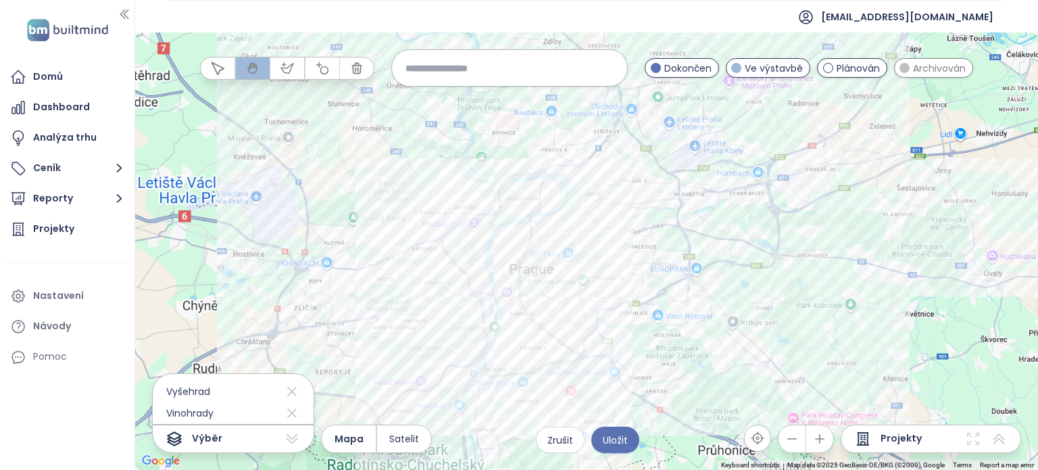
click at [830, 442] on button "button" at bounding box center [820, 438] width 27 height 27
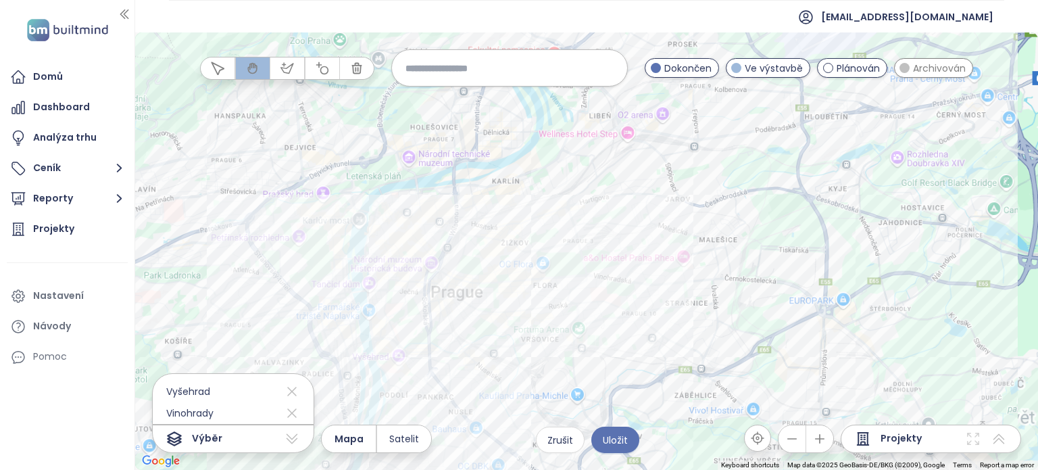
click at [830, 442] on button "button" at bounding box center [820, 438] width 27 height 27
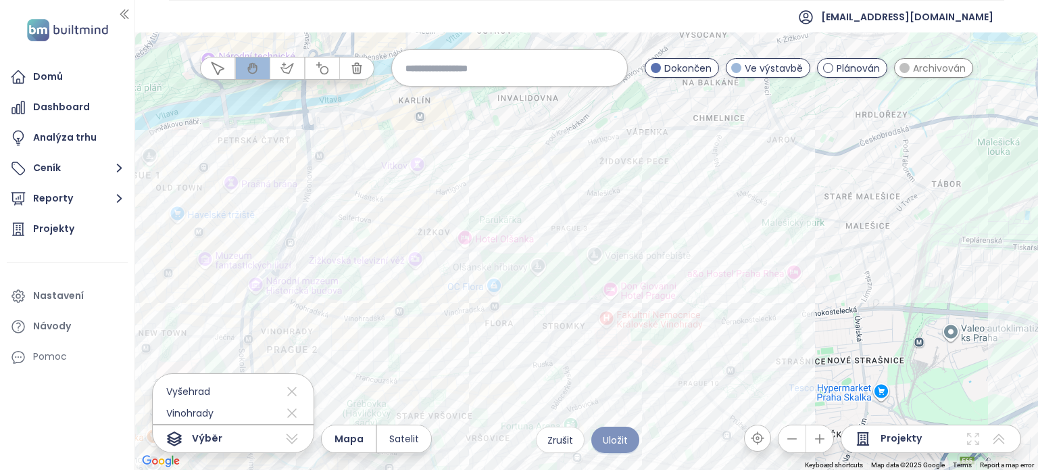
click at [621, 441] on span "Uložit" at bounding box center [615, 440] width 25 height 15
